Goal: Information Seeking & Learning: Learn about a topic

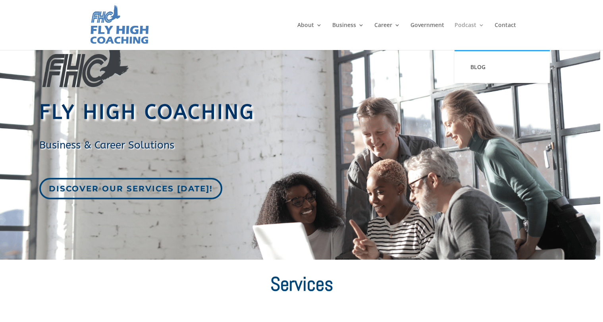
click at [469, 22] on link "Podcast" at bounding box center [469, 36] width 30 height 28
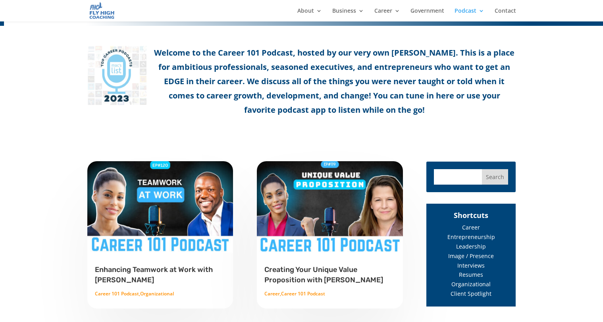
scroll to position [344, 0]
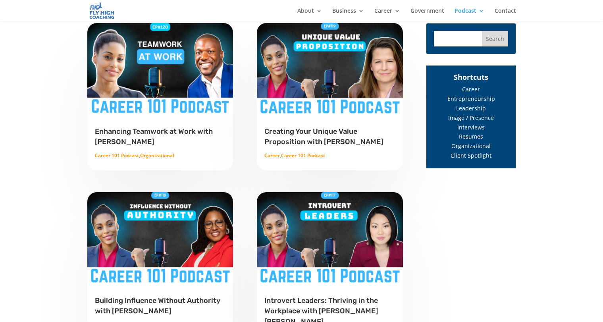
click at [154, 132] on link "Enhancing Teamwork at Work with Rennie Curran" at bounding box center [154, 136] width 118 height 19
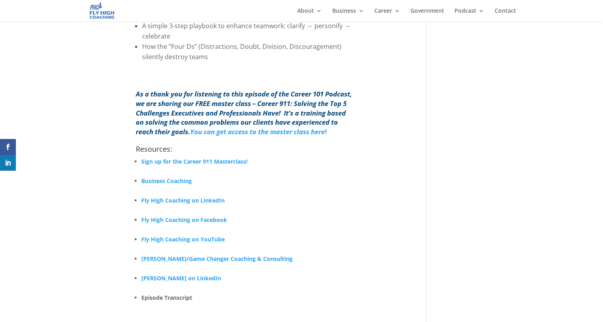
scroll to position [638, 0]
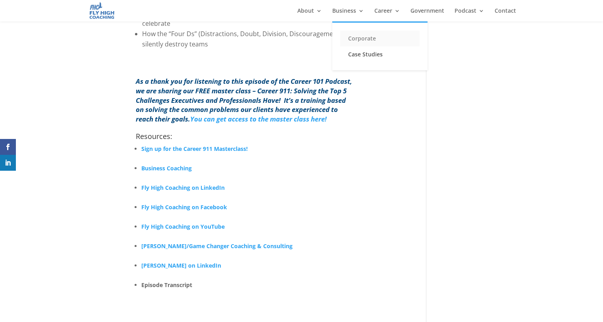
click at [361, 37] on link "Corporate" at bounding box center [379, 39] width 79 height 16
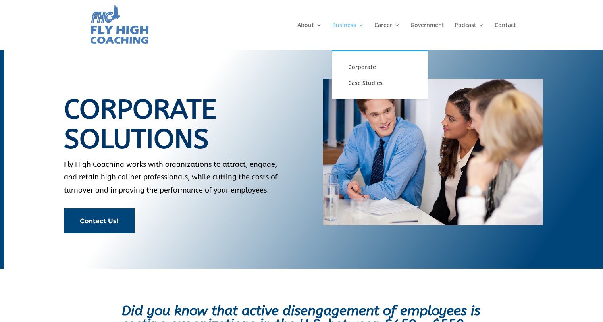
click at [347, 26] on link "Business" at bounding box center [348, 36] width 32 height 28
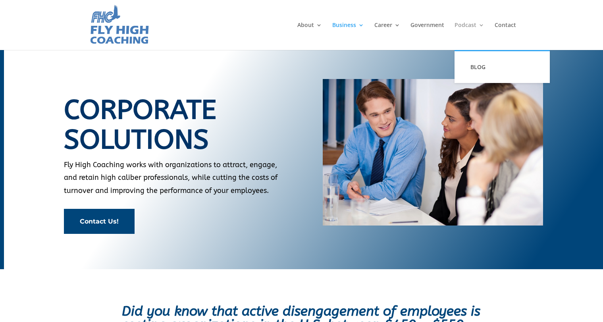
click at [467, 26] on link "Podcast" at bounding box center [469, 36] width 30 height 28
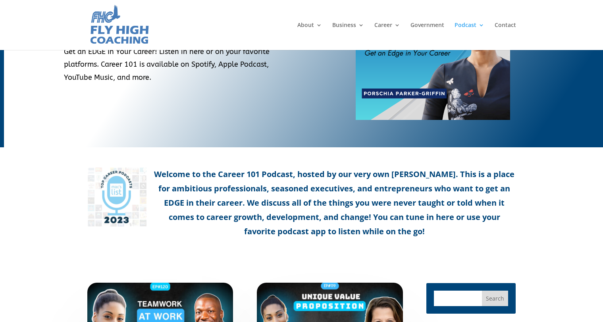
scroll to position [169, 0]
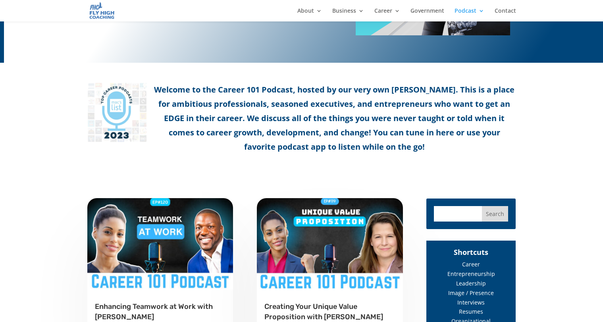
click at [157, 268] on img at bounding box center [160, 244] width 147 height 92
